Goal: Task Accomplishment & Management: Manage account settings

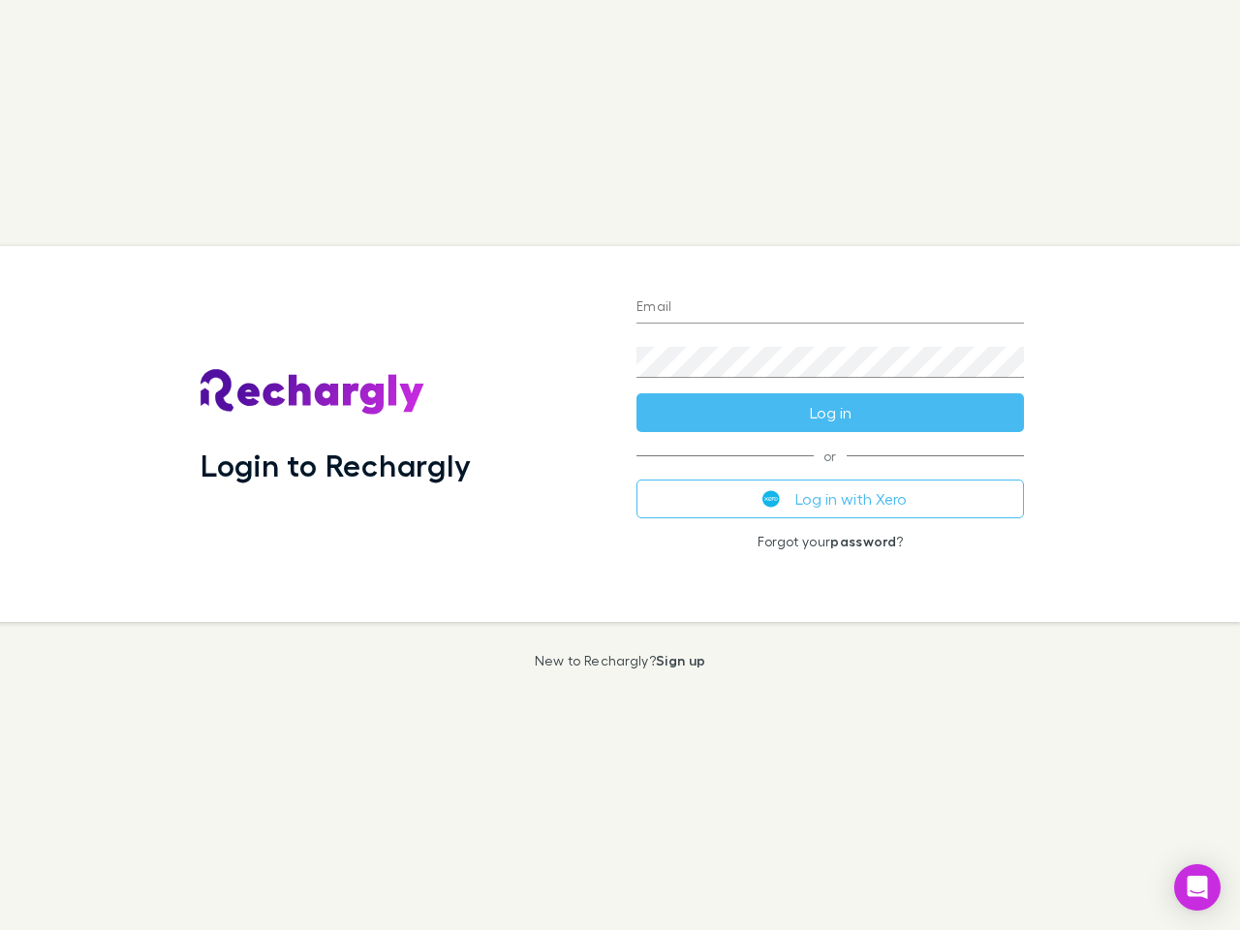
click at [620, 465] on div "Login to Rechargly" at bounding box center [403, 434] width 436 height 376
click at [830, 308] on input "Email" at bounding box center [829, 308] width 387 height 31
click at [830, 413] on form "Email Password Log in" at bounding box center [829, 354] width 387 height 155
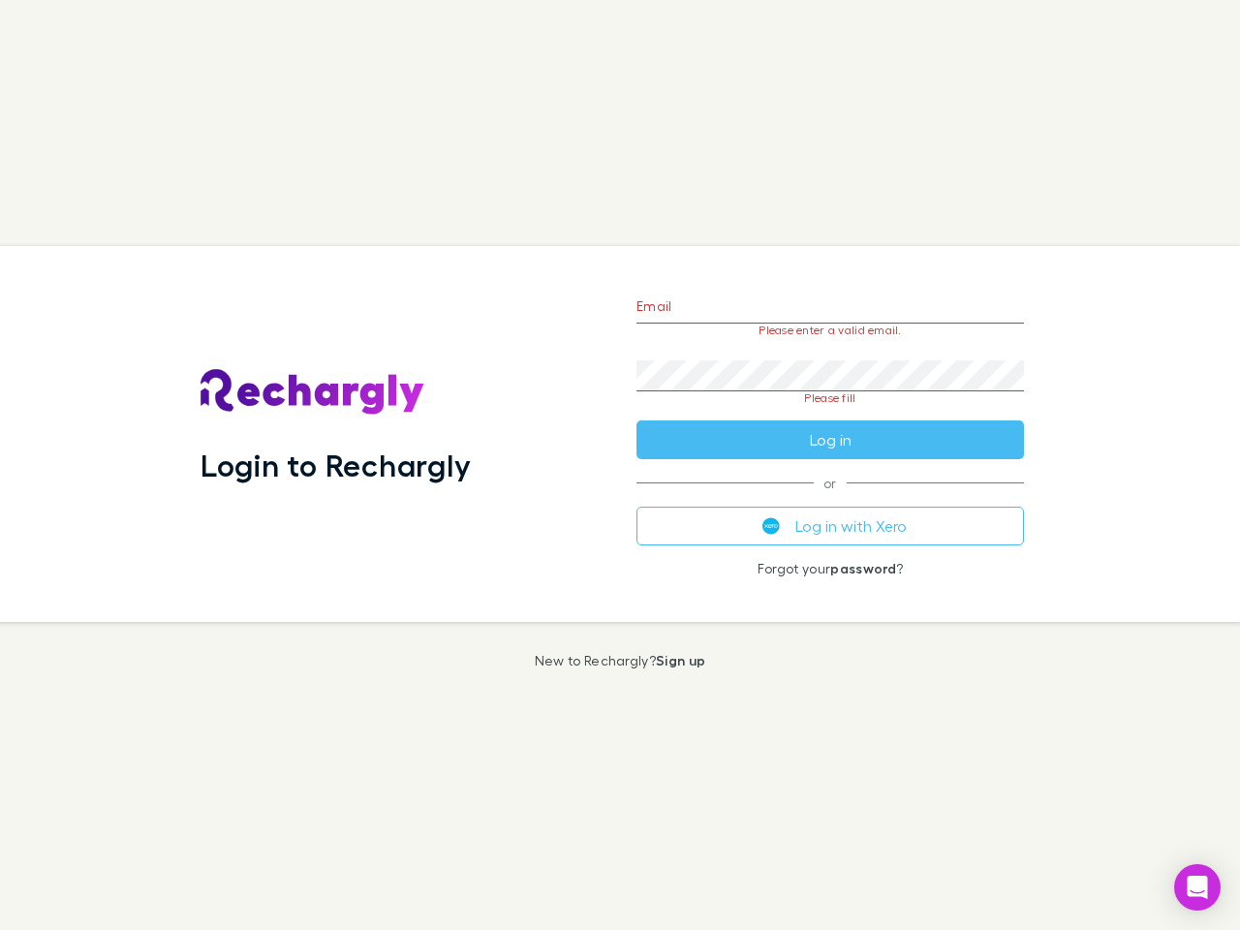
click at [830, 499] on div "Email Please enter a valid email. Password Please fill Log in or Log in with Xe…" at bounding box center [830, 434] width 418 height 376
click at [1197, 887] on icon "Open Intercom Messenger" at bounding box center [1198, 887] width 20 height 23
